Goal: Information Seeking & Learning: Find specific fact

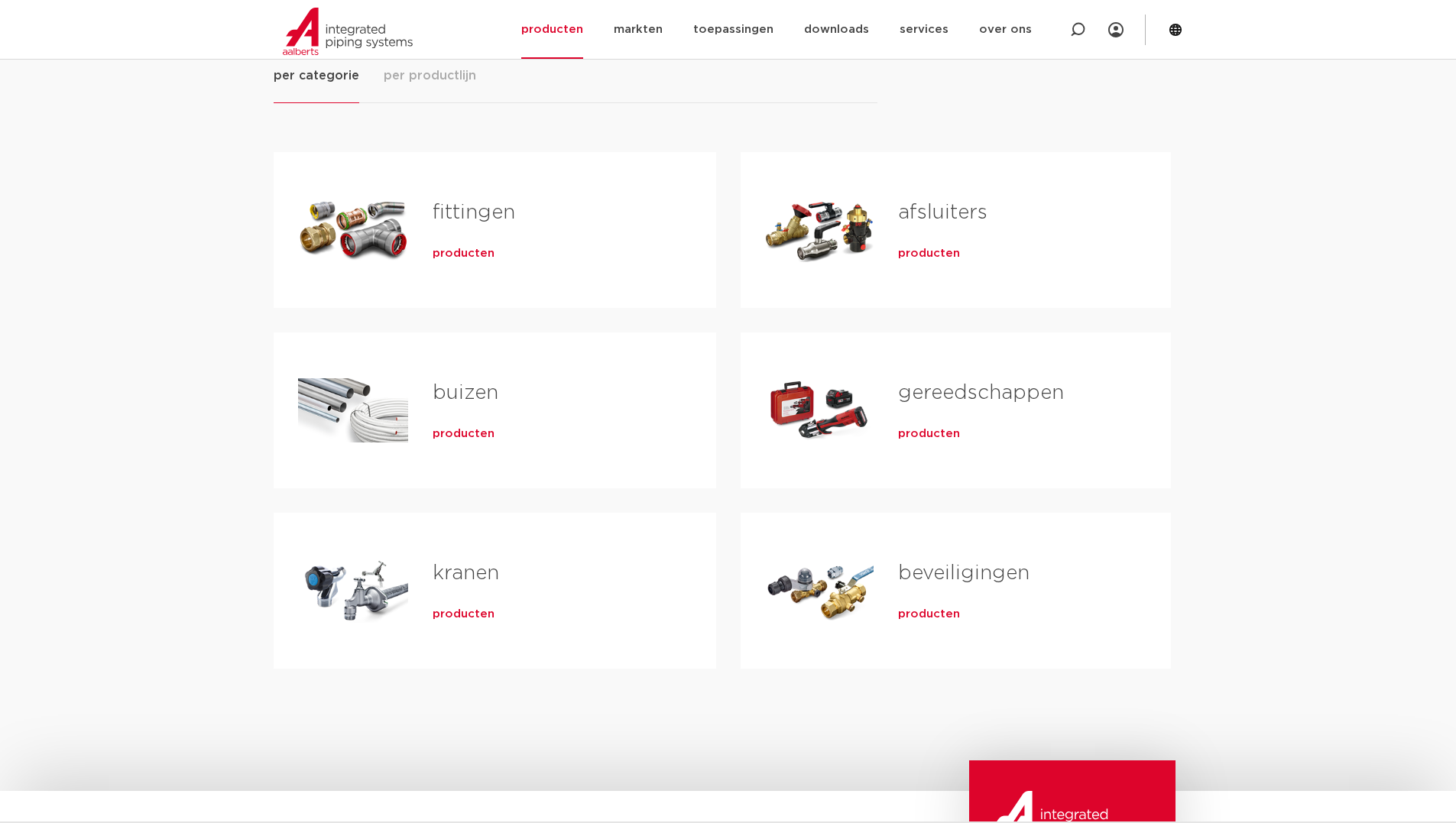
click at [475, 433] on span "producten" at bounding box center [463, 434] width 62 height 16
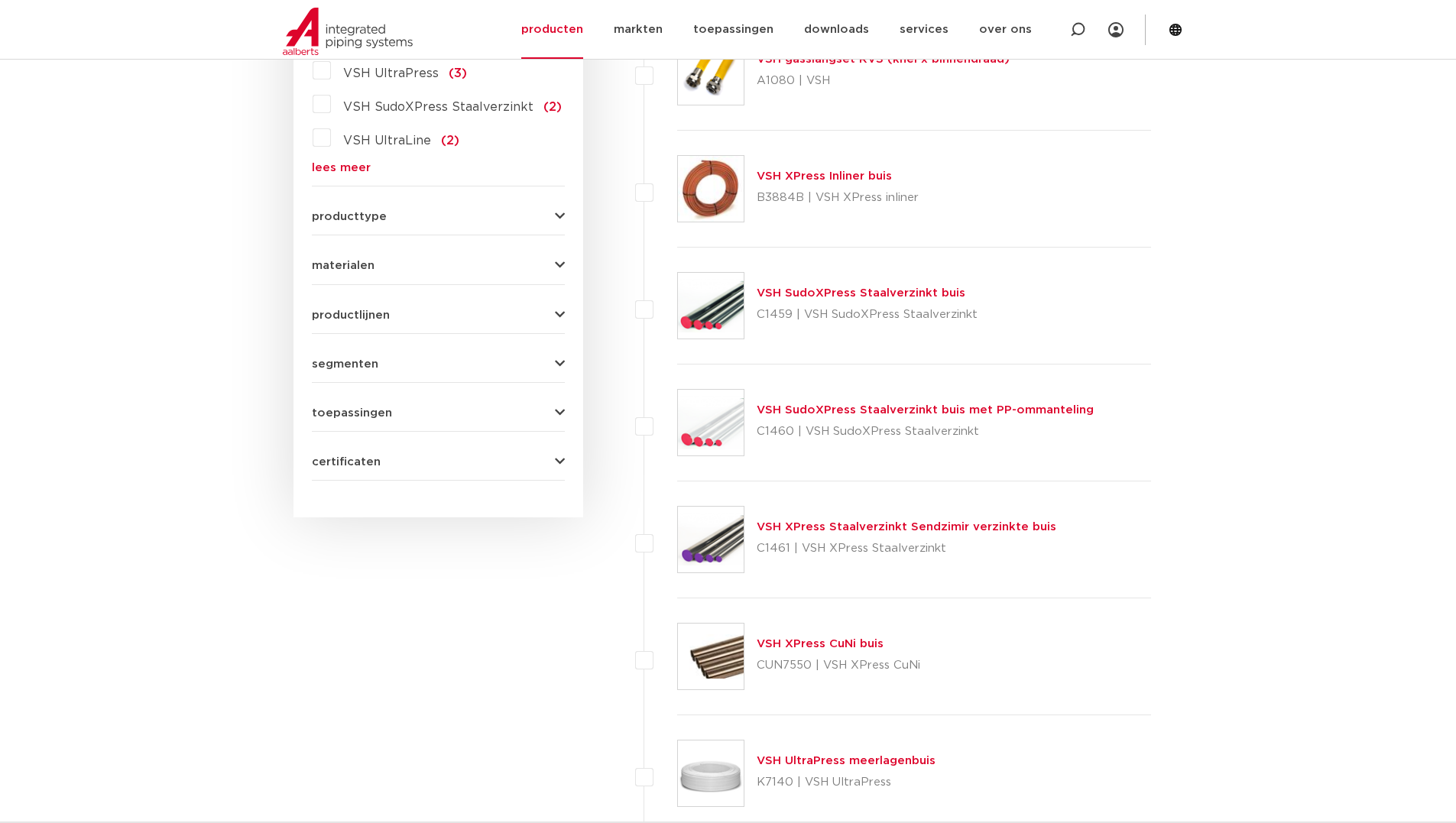
scroll to position [597, 0]
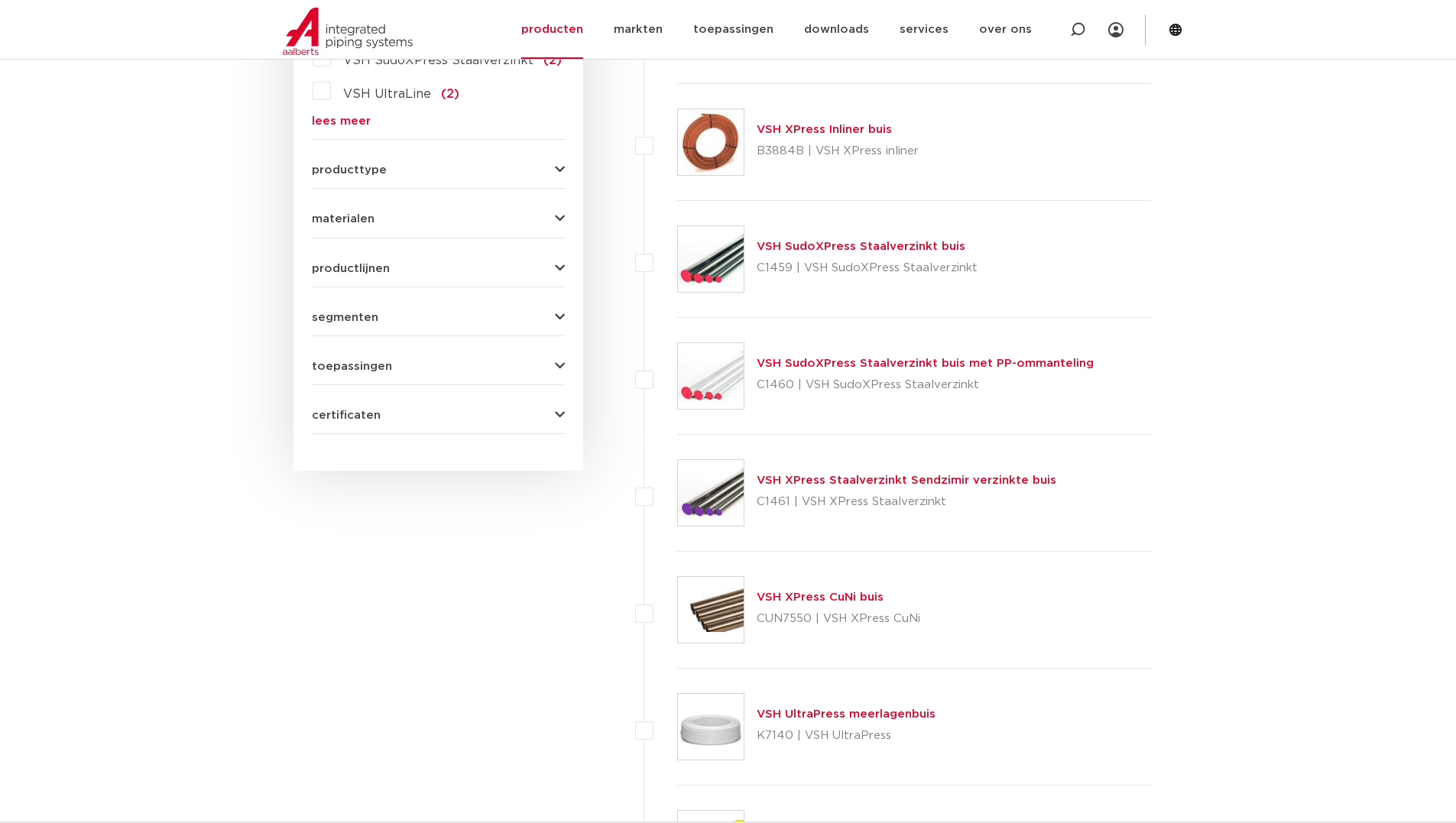
click at [789, 480] on link "VSH XPress Staalverzinkt Sendzimir verzinkte buis" at bounding box center [906, 480] width 300 height 11
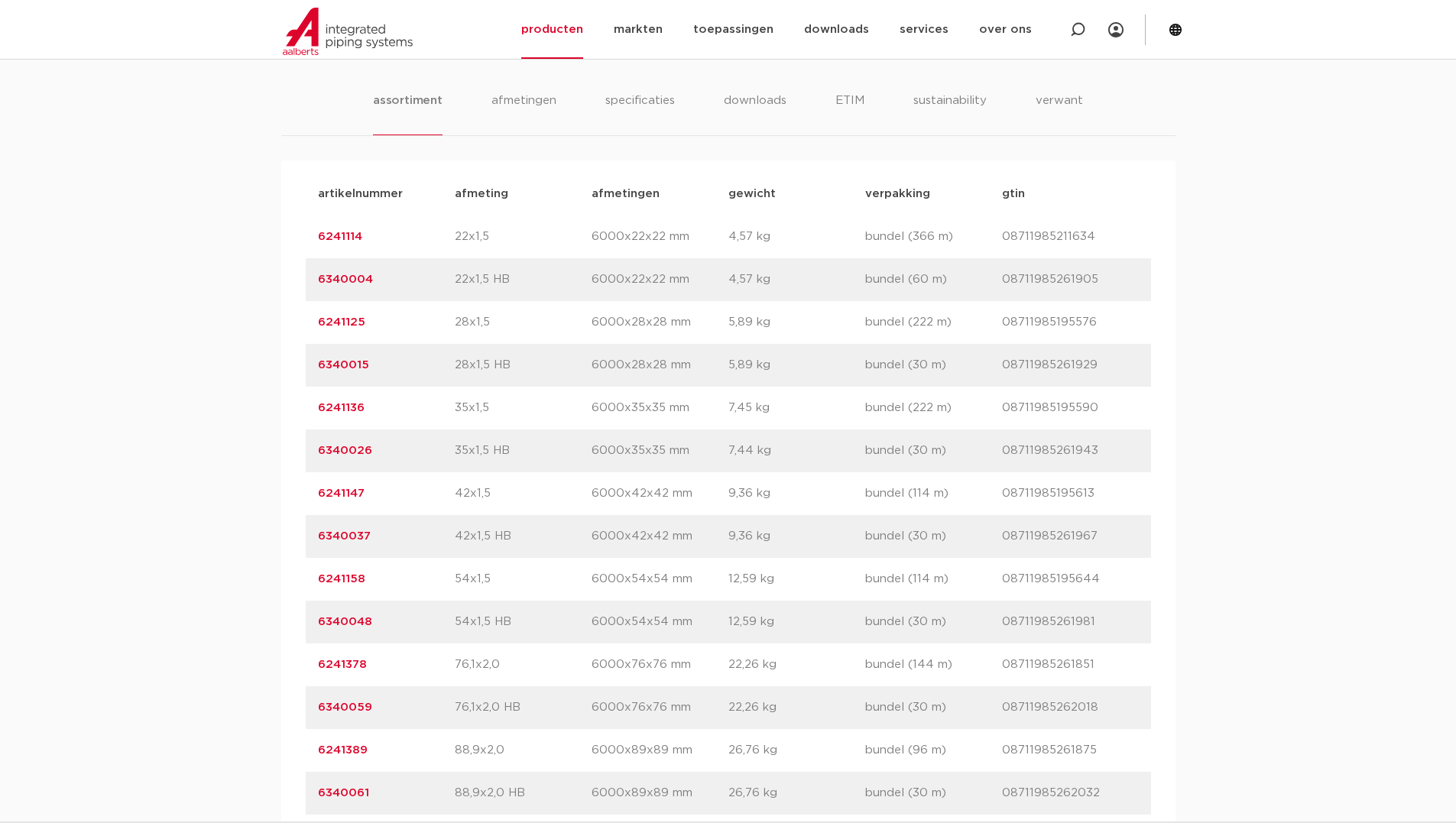
scroll to position [994, 0]
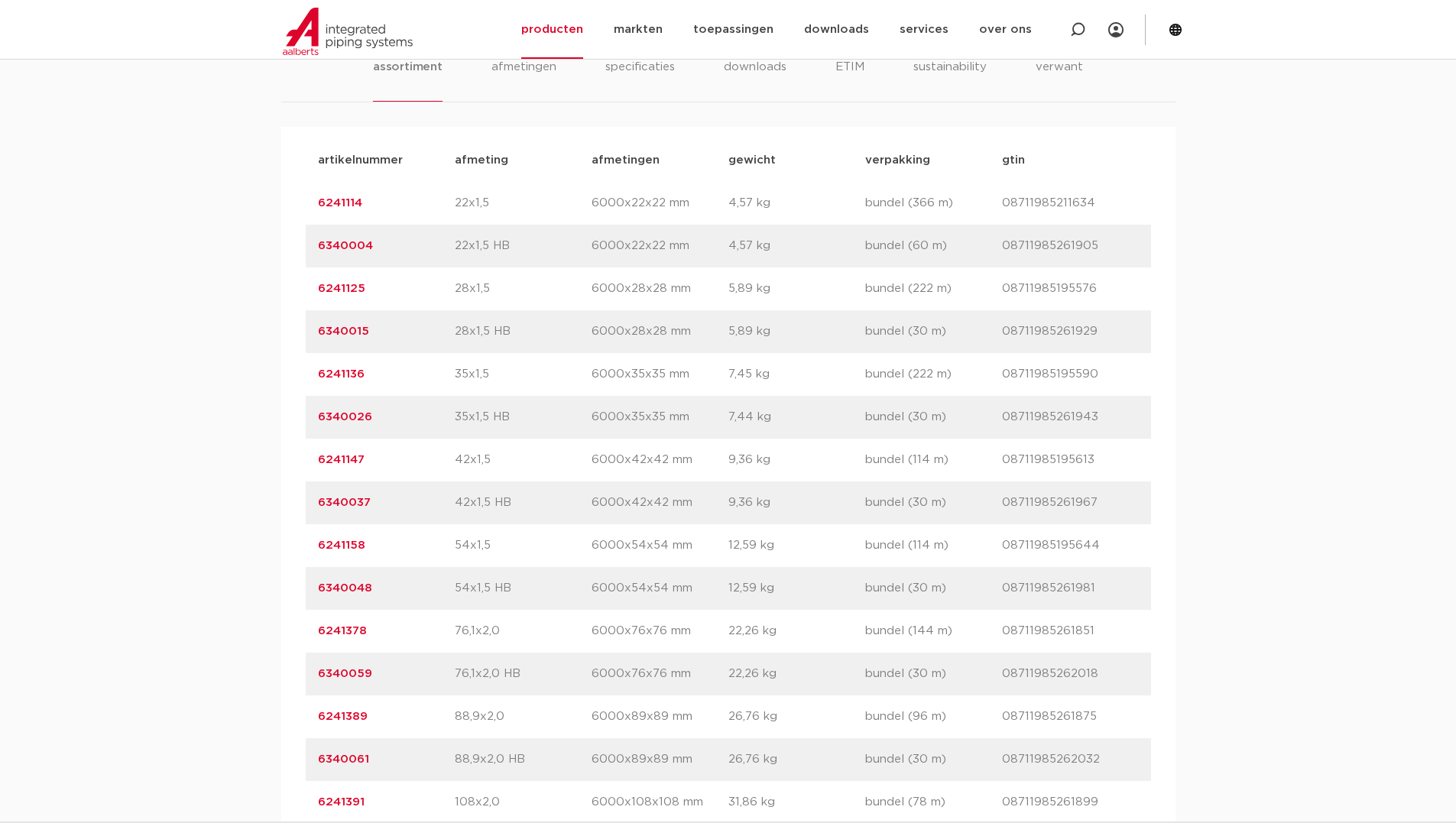
click at [335, 548] on link "6241158" at bounding box center [341, 546] width 47 height 11
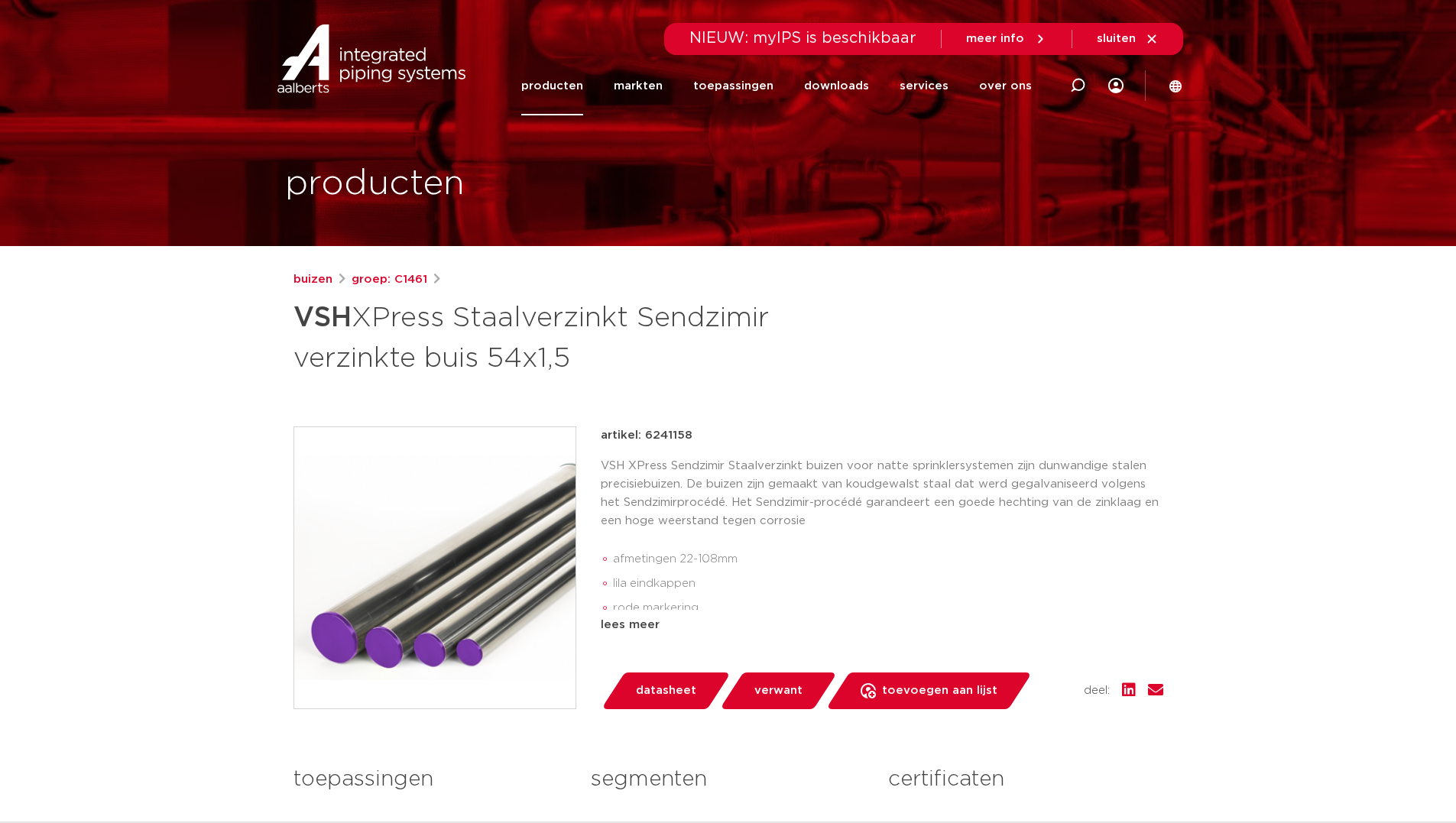
drag, startPoint x: 295, startPoint y: 315, endPoint x: 573, endPoint y: 346, distance: 279.7
click at [573, 346] on h1 "VSH XPress Staalverzinkt Sendzimir verzinkte buis 54x1,5" at bounding box center [580, 336] width 574 height 82
copy h1 "VSH XPress Staalverzinkt Sendzimir verzinkte buis 54x1,5"
